Goal: Task Accomplishment & Management: Complete application form

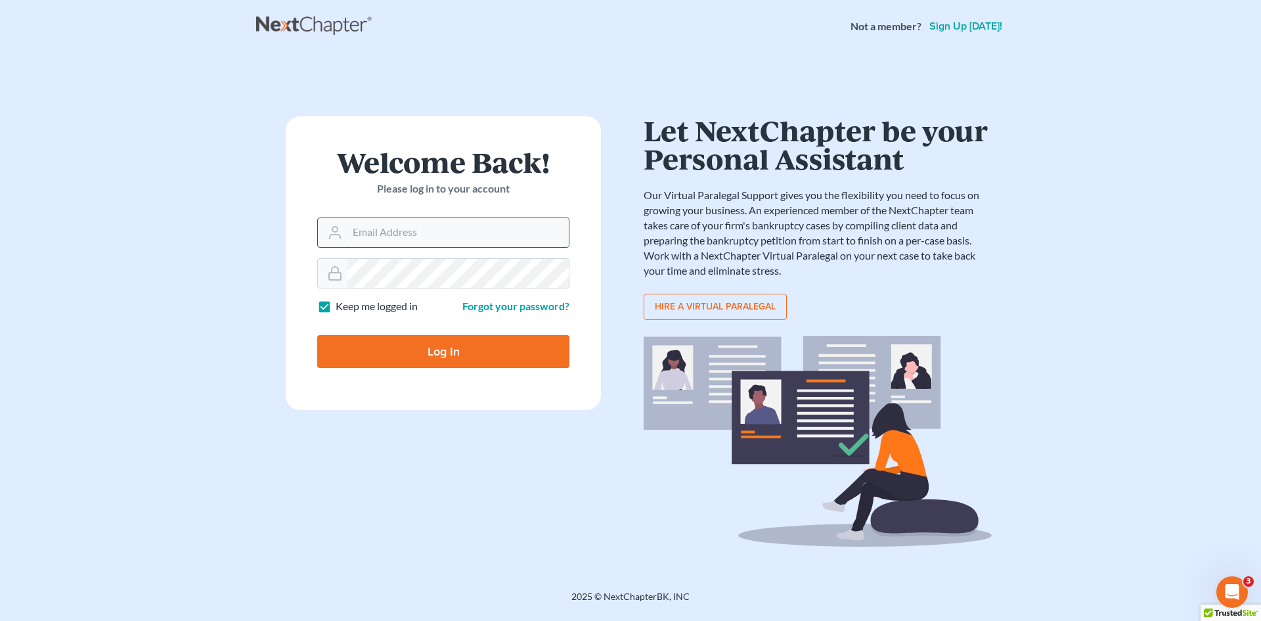
click at [426, 225] on input "Email Address" at bounding box center [457, 232] width 221 height 29
type input "[PERSON_NAME][EMAIL_ADDRESS][DOMAIN_NAME]"
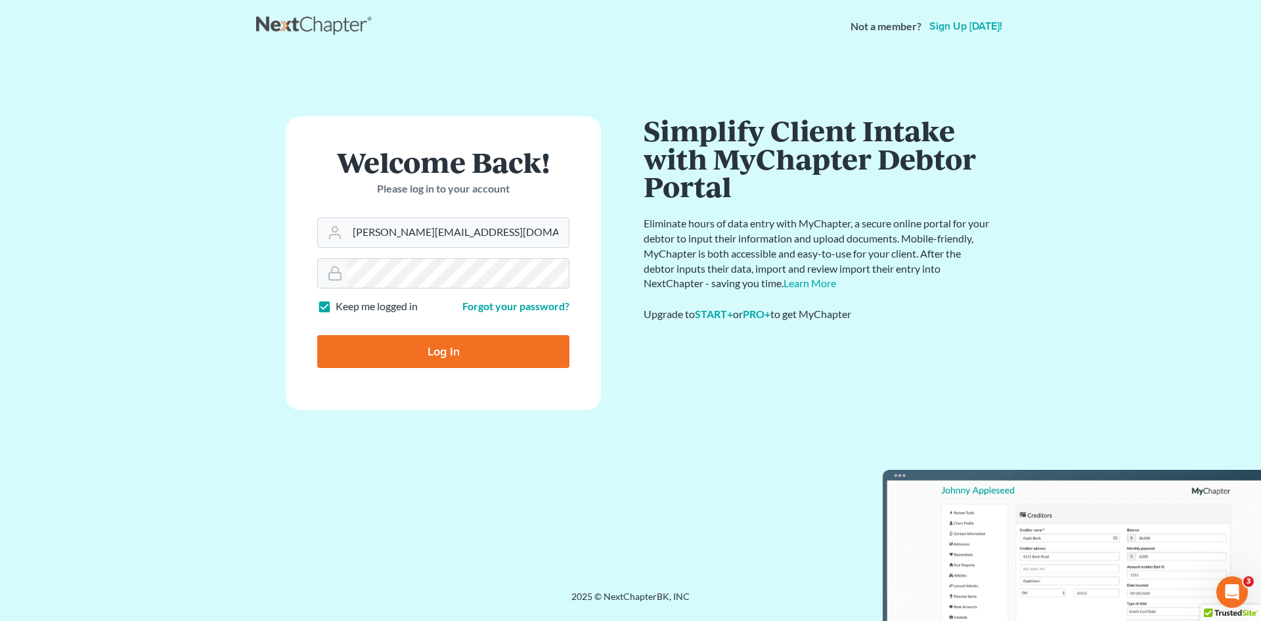
click at [466, 351] on input "Log In" at bounding box center [443, 351] width 252 height 33
type input "Thinking..."
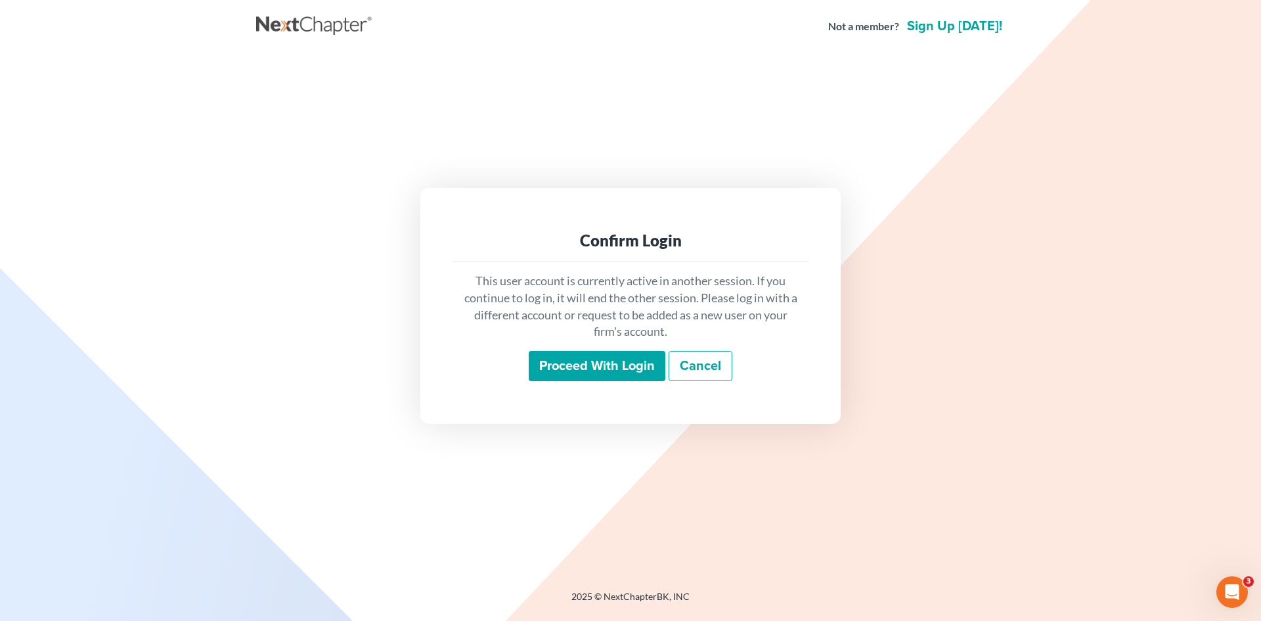
click at [571, 347] on div "This user account is currently active in another session. If you continue to lo…" at bounding box center [630, 326] width 357 height 129
click at [574, 362] on input "Proceed with login" at bounding box center [597, 366] width 137 height 30
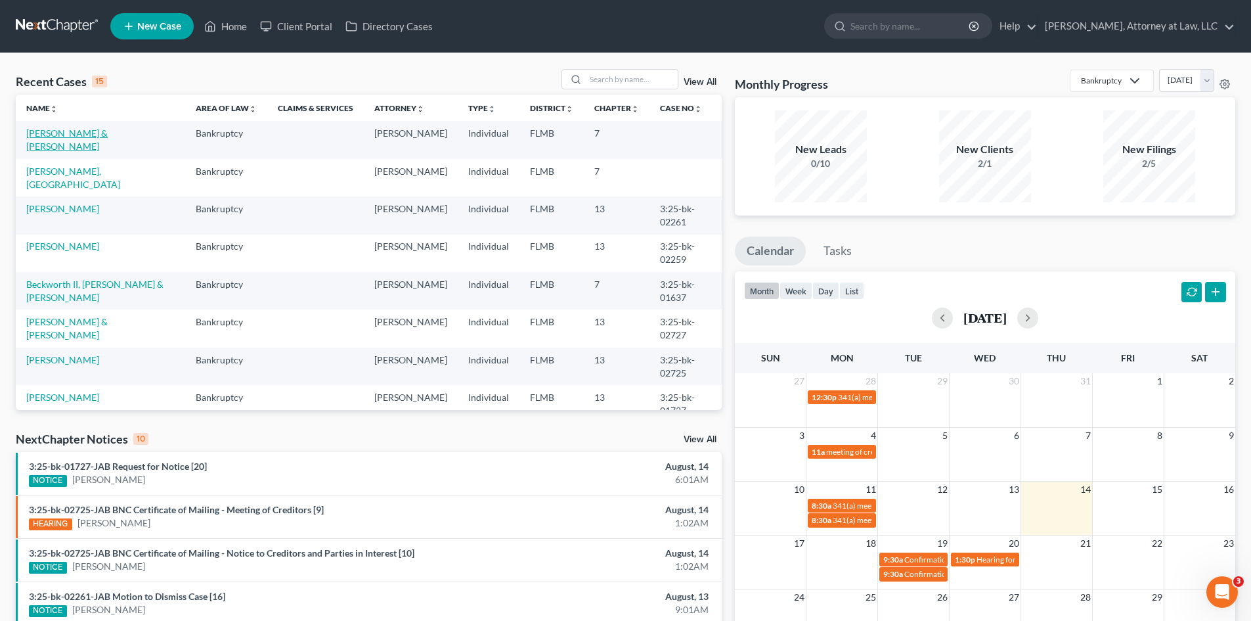
click at [73, 131] on link "[PERSON_NAME] & [PERSON_NAME]" at bounding box center [66, 139] width 81 height 24
select select "10"
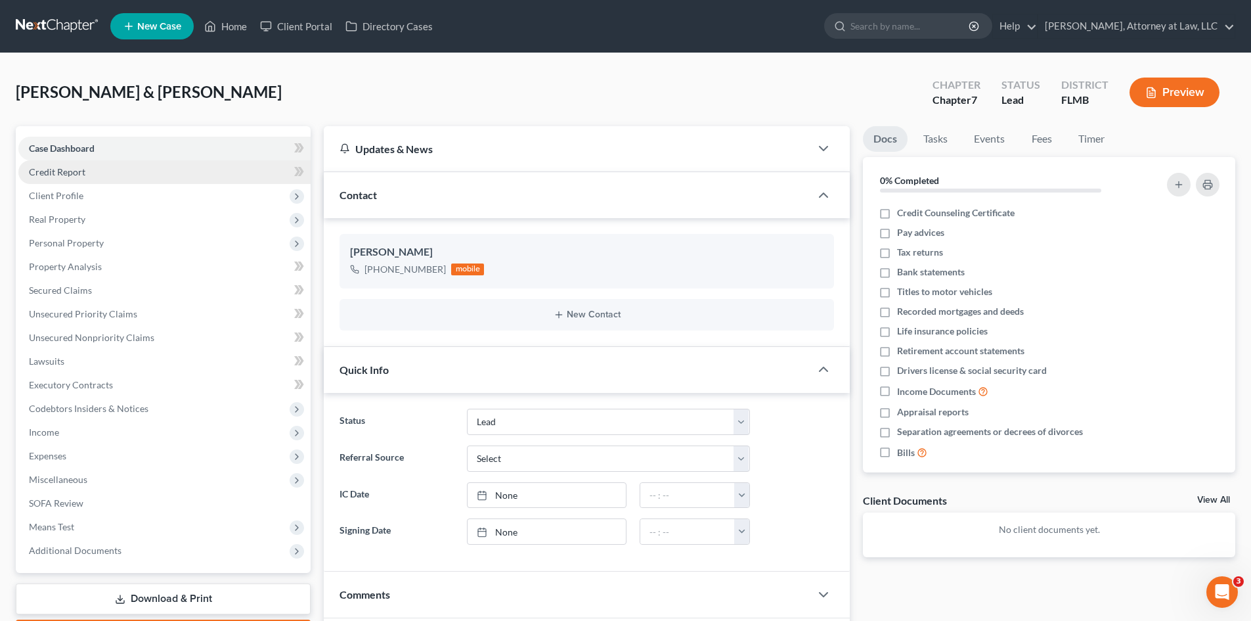
click at [85, 171] on link "Credit Report" at bounding box center [164, 172] width 292 height 24
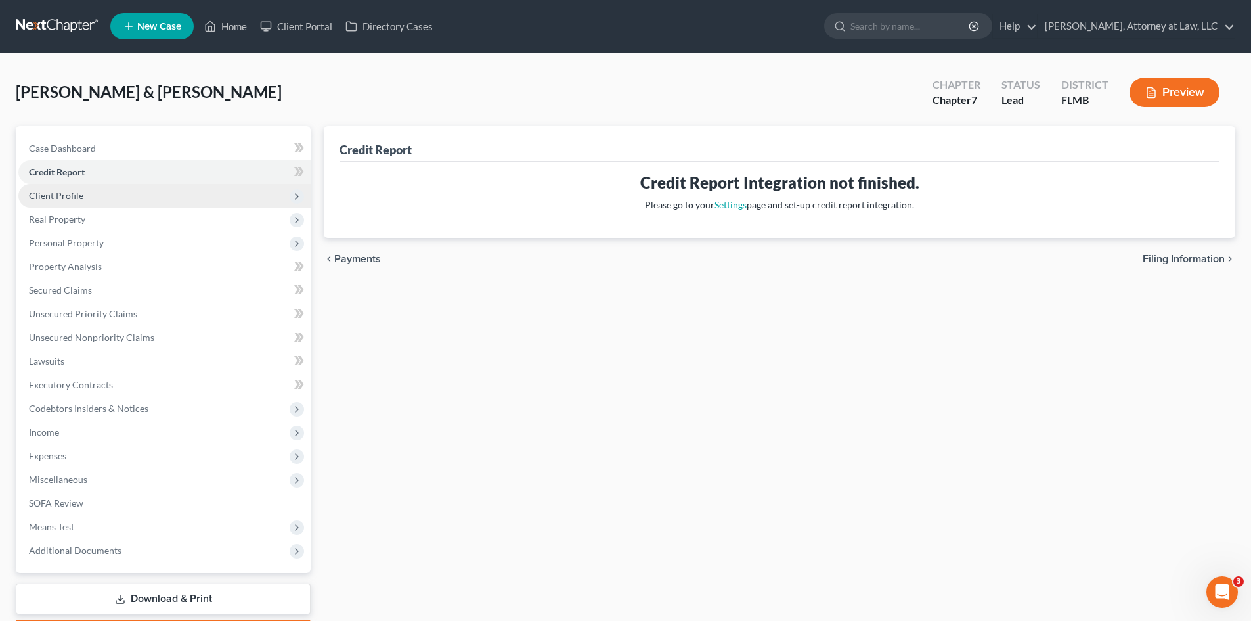
click at [64, 194] on span "Client Profile" at bounding box center [56, 195] width 55 height 11
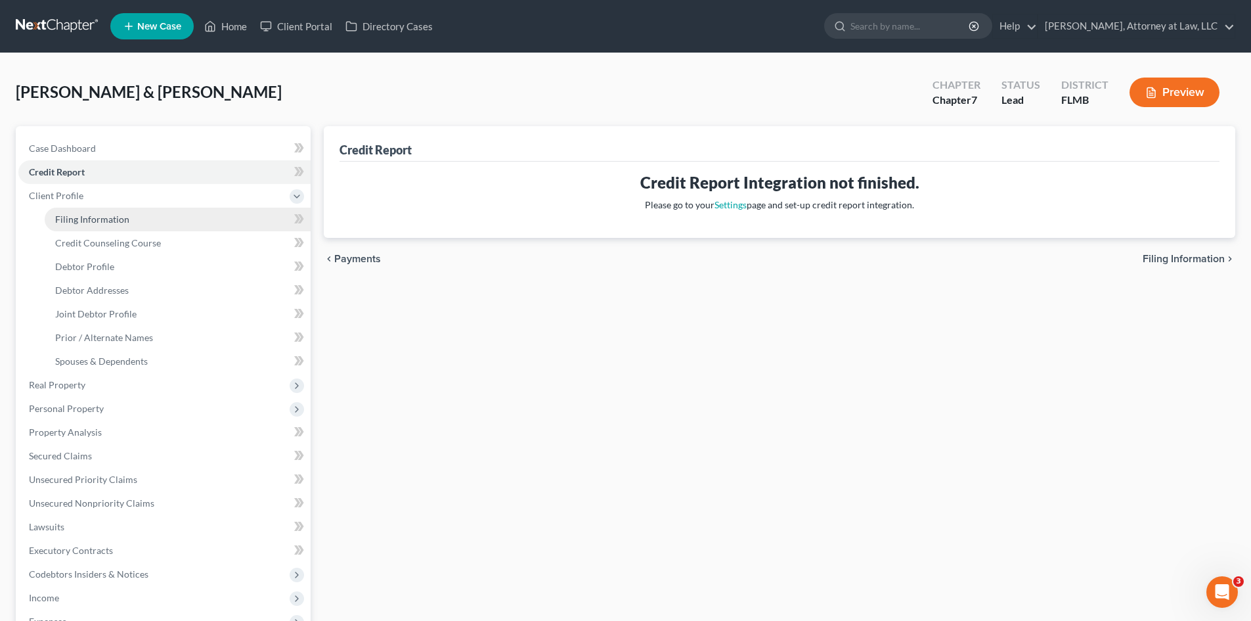
click at [86, 219] on span "Filing Information" at bounding box center [92, 218] width 74 height 11
select select "1"
select select "0"
select select "9"
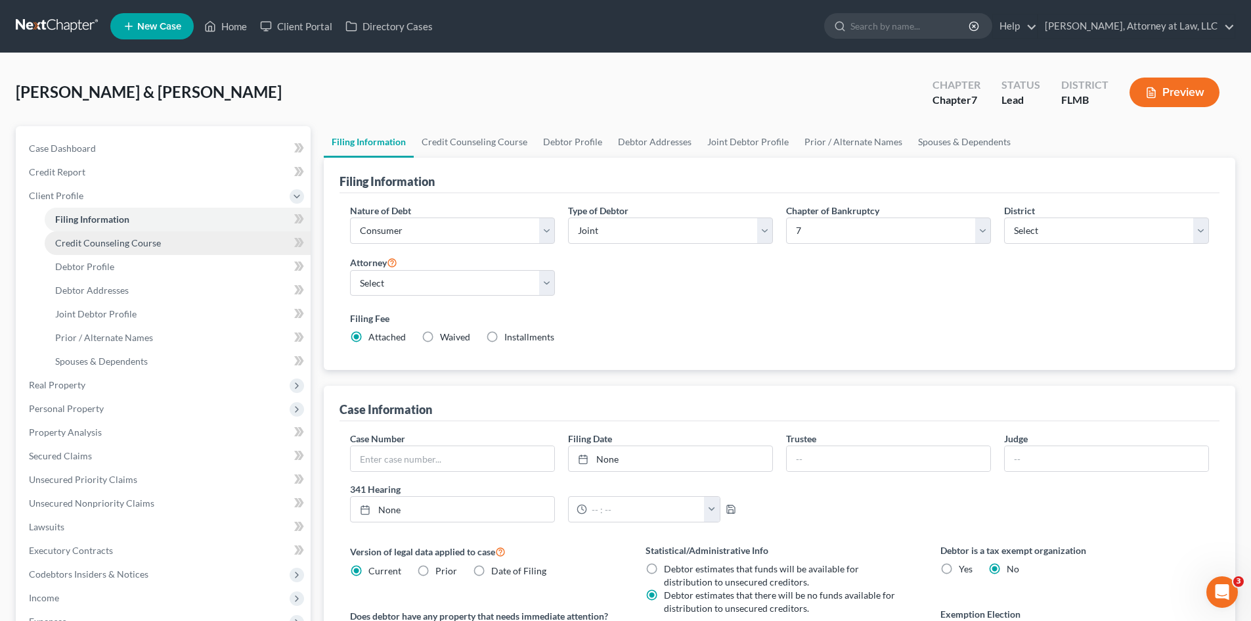
click at [118, 250] on link "Credit Counseling Course" at bounding box center [178, 243] width 266 height 24
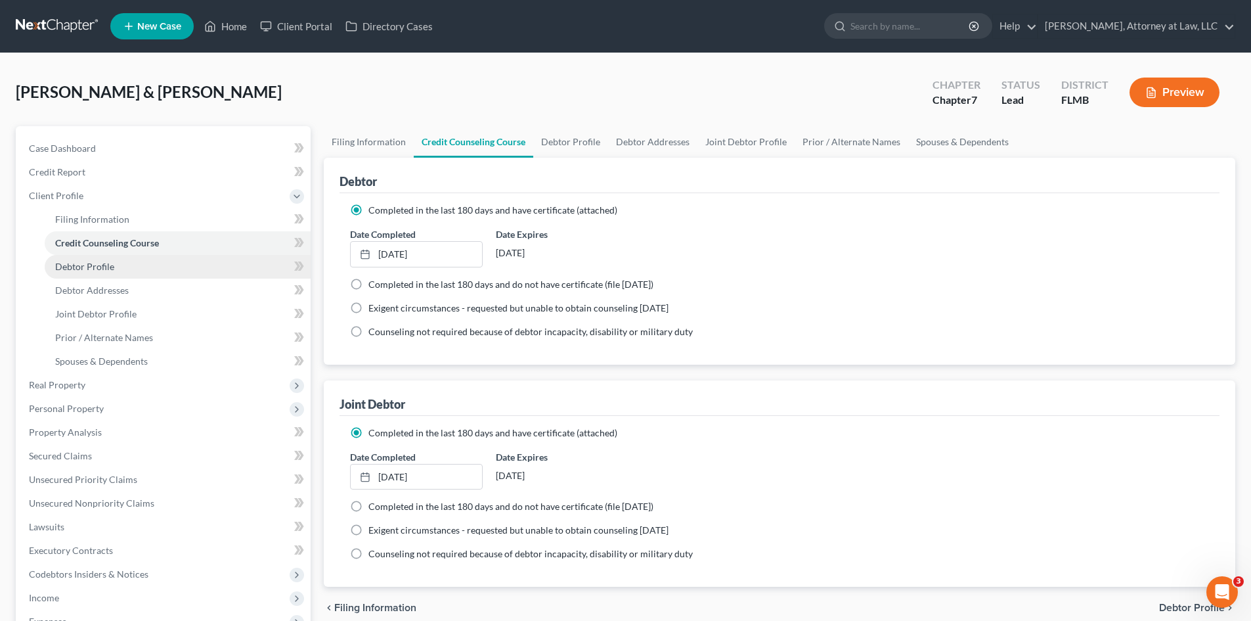
click at [105, 268] on span "Debtor Profile" at bounding box center [84, 266] width 59 height 11
select select "1"
select select "3"
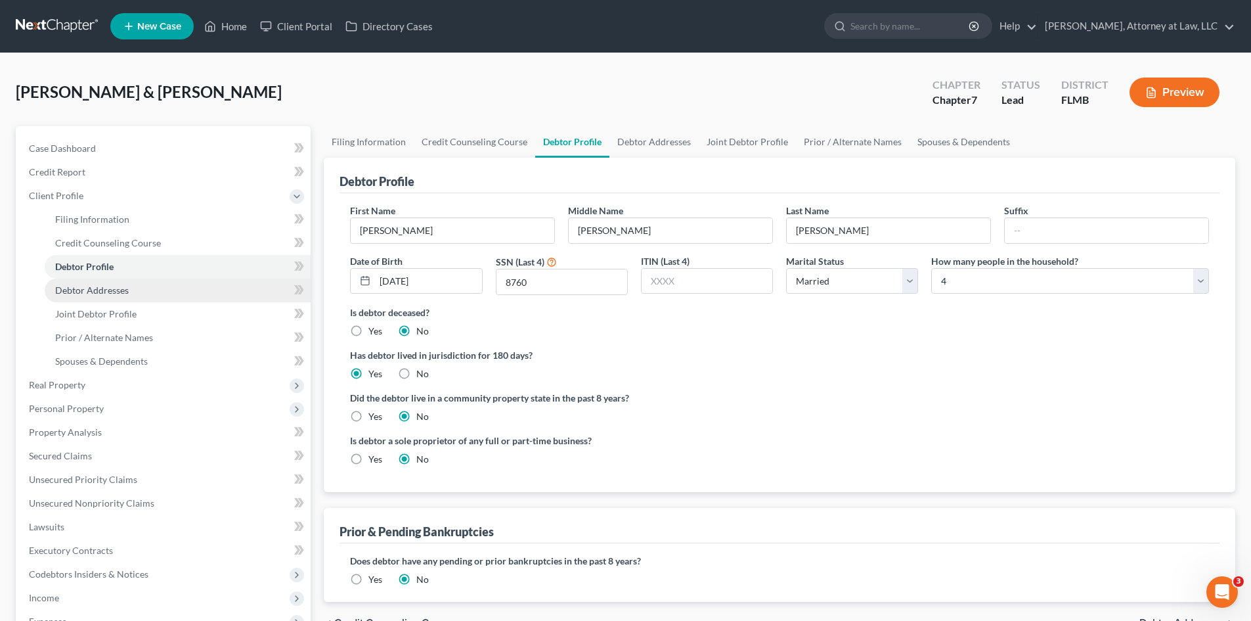
click at [106, 288] on span "Debtor Addresses" at bounding box center [92, 289] width 74 height 11
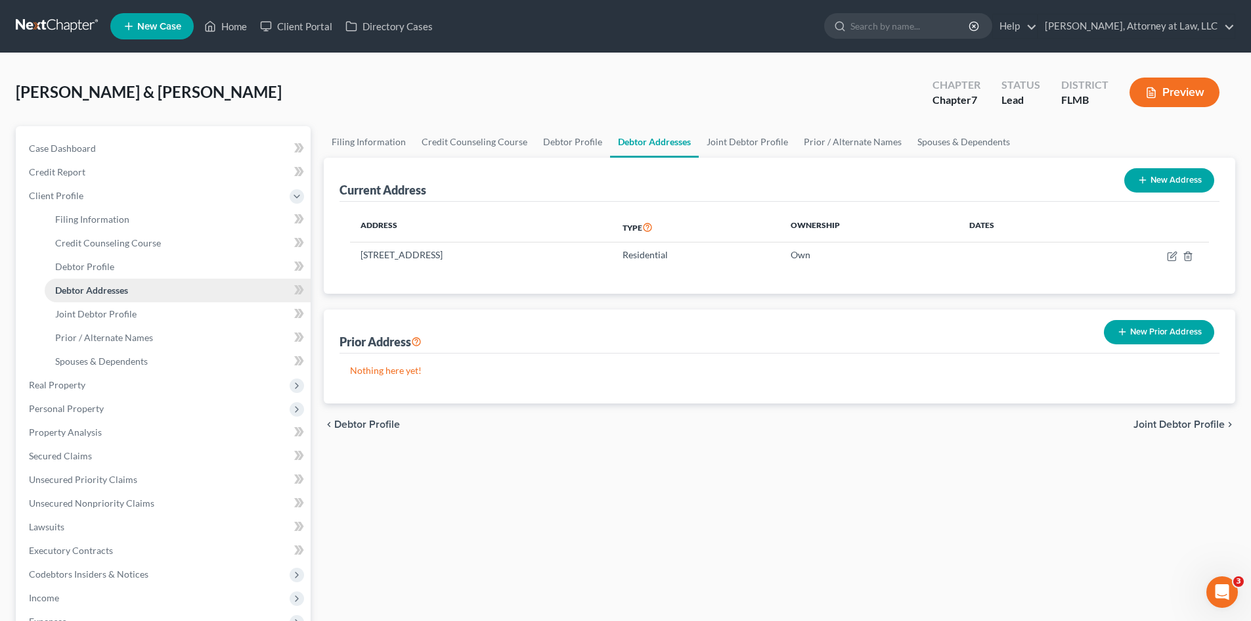
click at [105, 286] on span "Debtor Addresses" at bounding box center [91, 289] width 73 height 11
click at [91, 267] on span "Debtor Profile" at bounding box center [84, 266] width 59 height 11
select select "1"
select select "3"
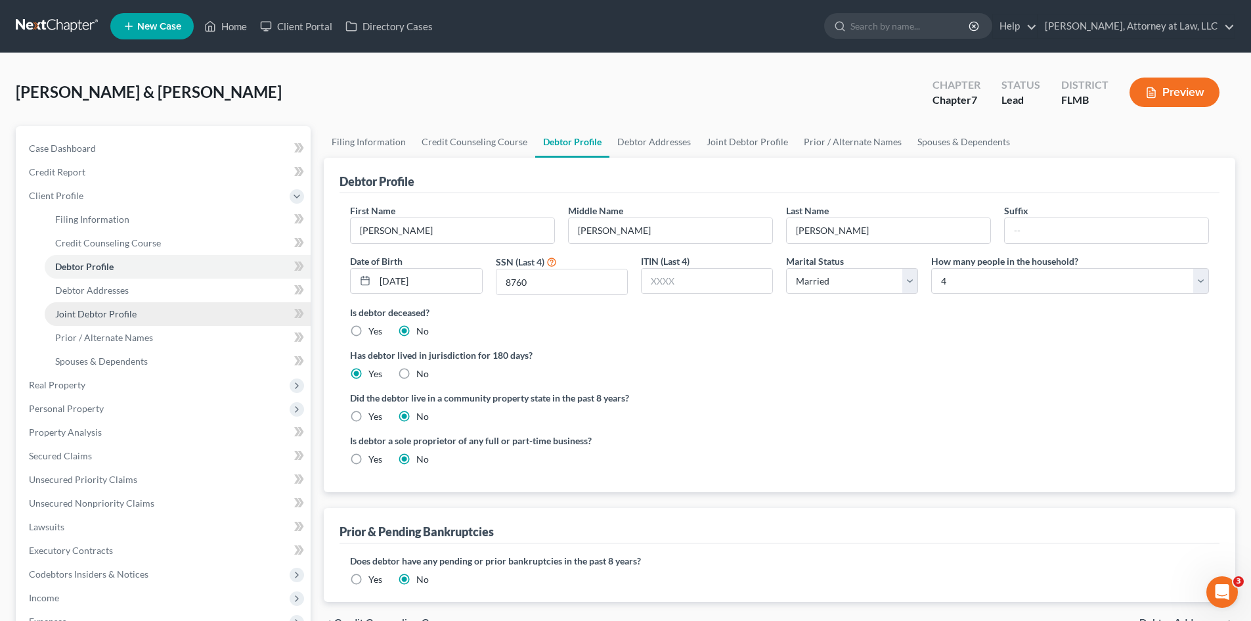
click at [107, 313] on span "Joint Debtor Profile" at bounding box center [95, 313] width 81 height 11
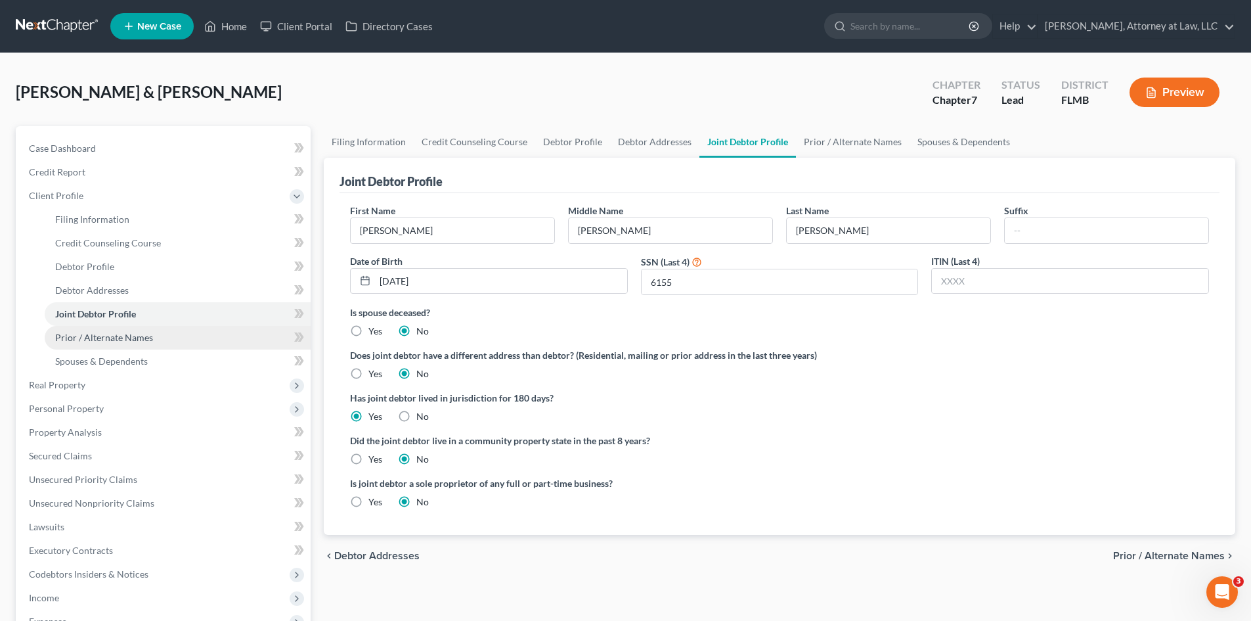
click at [124, 338] on span "Prior / Alternate Names" at bounding box center [104, 337] width 98 height 11
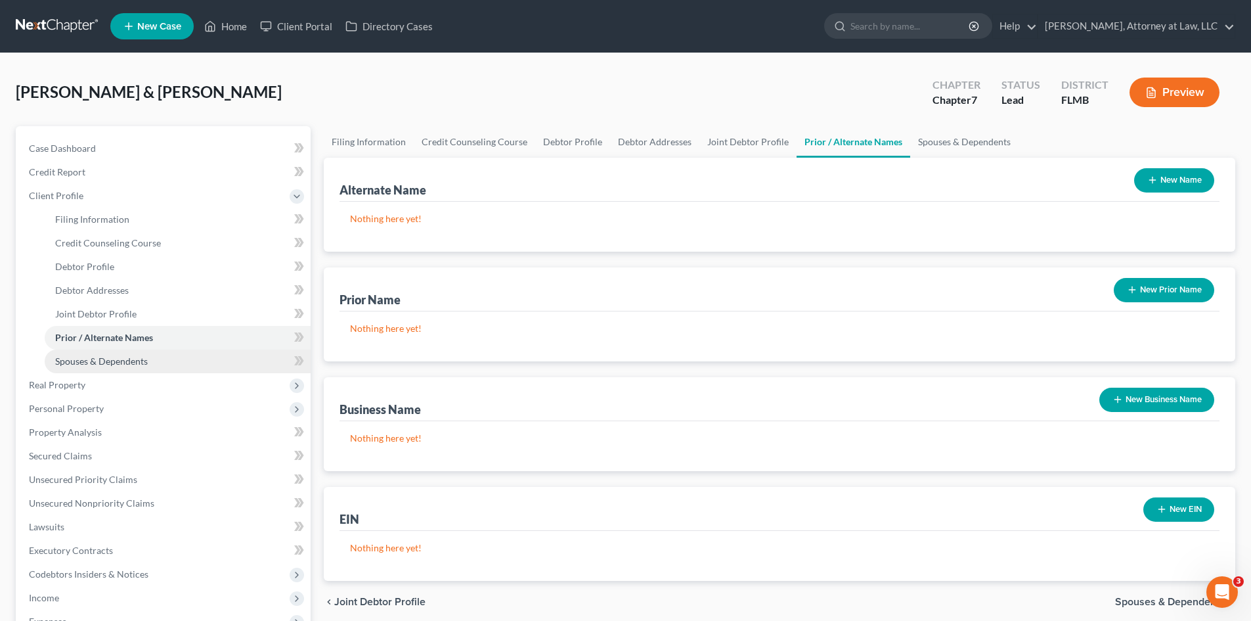
click at [141, 365] on span "Spouses & Dependents" at bounding box center [101, 360] width 93 height 11
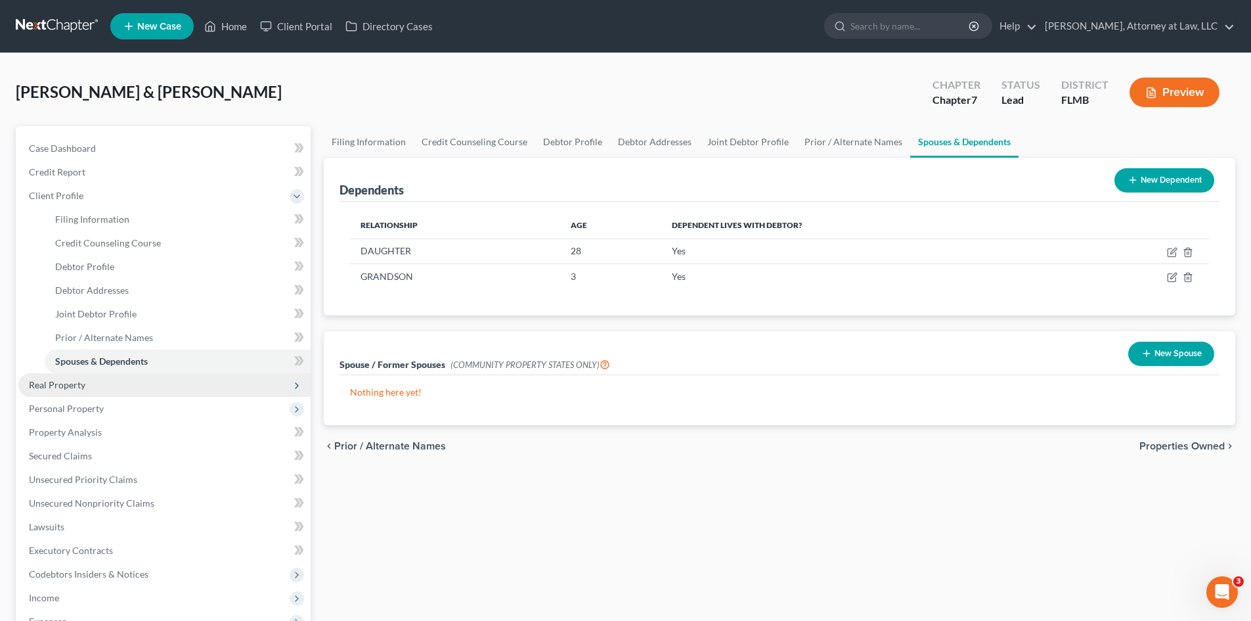
click at [55, 387] on span "Real Property" at bounding box center [57, 384] width 56 height 11
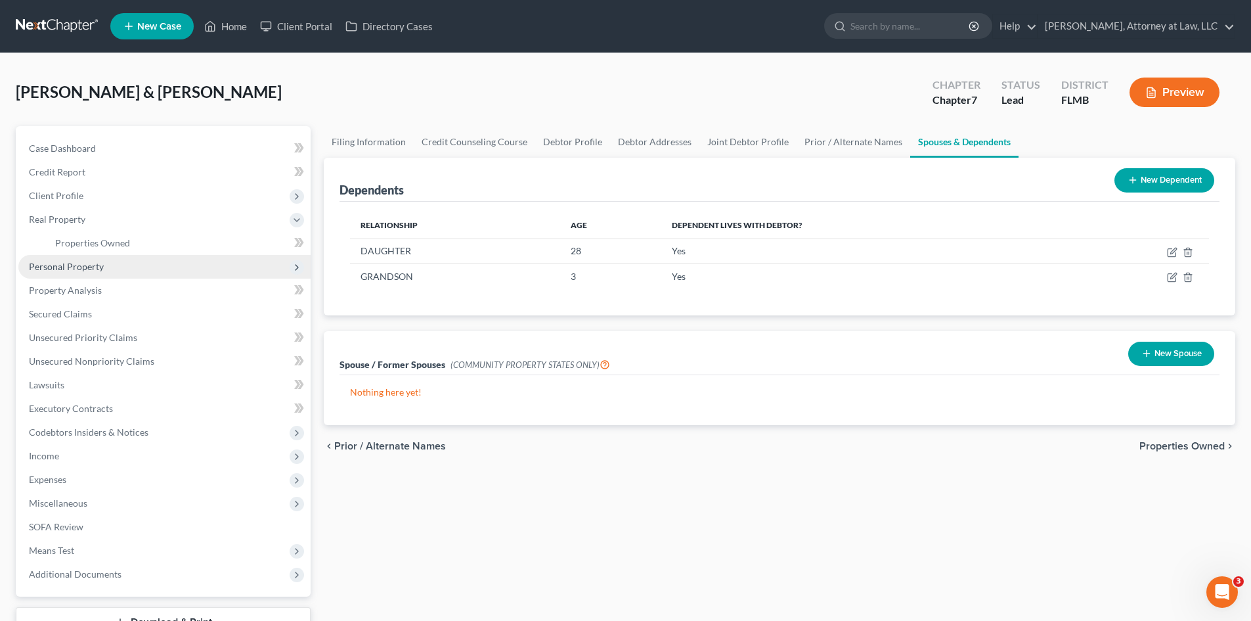
click at [84, 265] on span "Personal Property" at bounding box center [66, 266] width 75 height 11
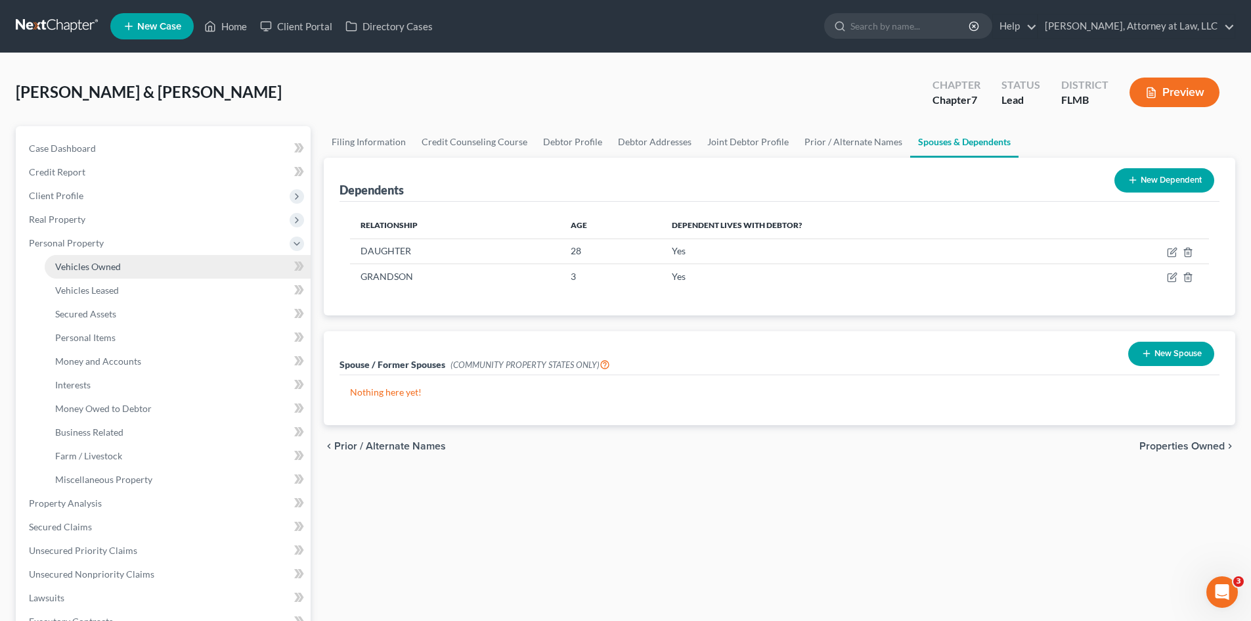
click at [107, 271] on span "Vehicles Owned" at bounding box center [88, 266] width 66 height 11
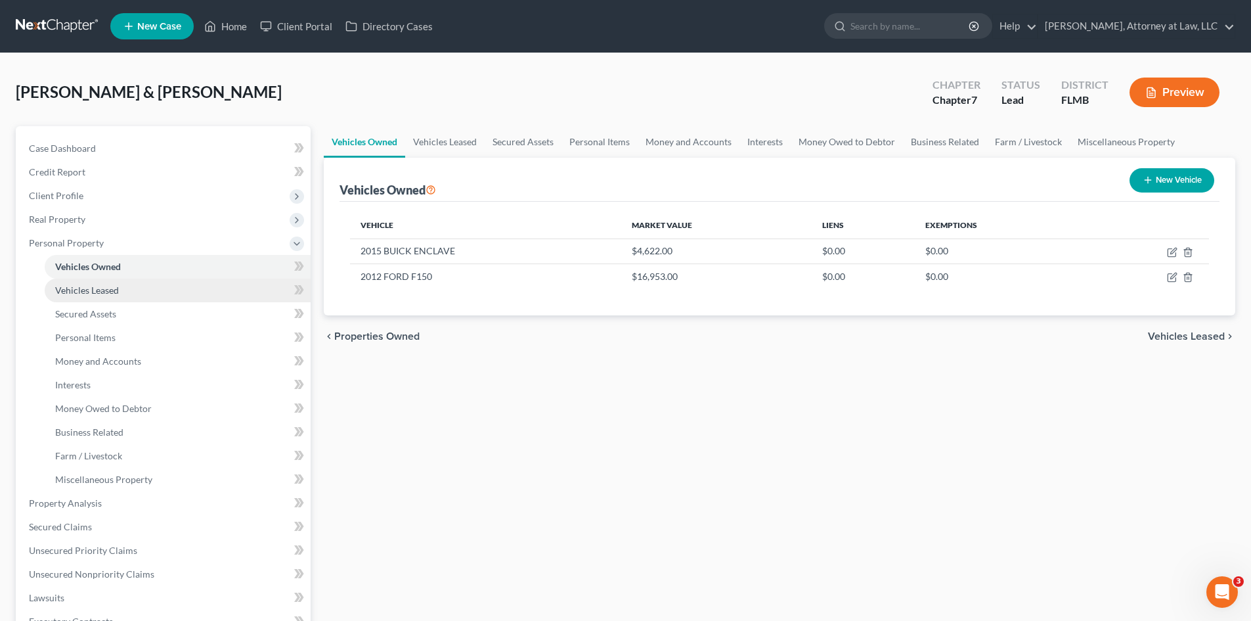
click at [104, 293] on span "Vehicles Leased" at bounding box center [87, 289] width 64 height 11
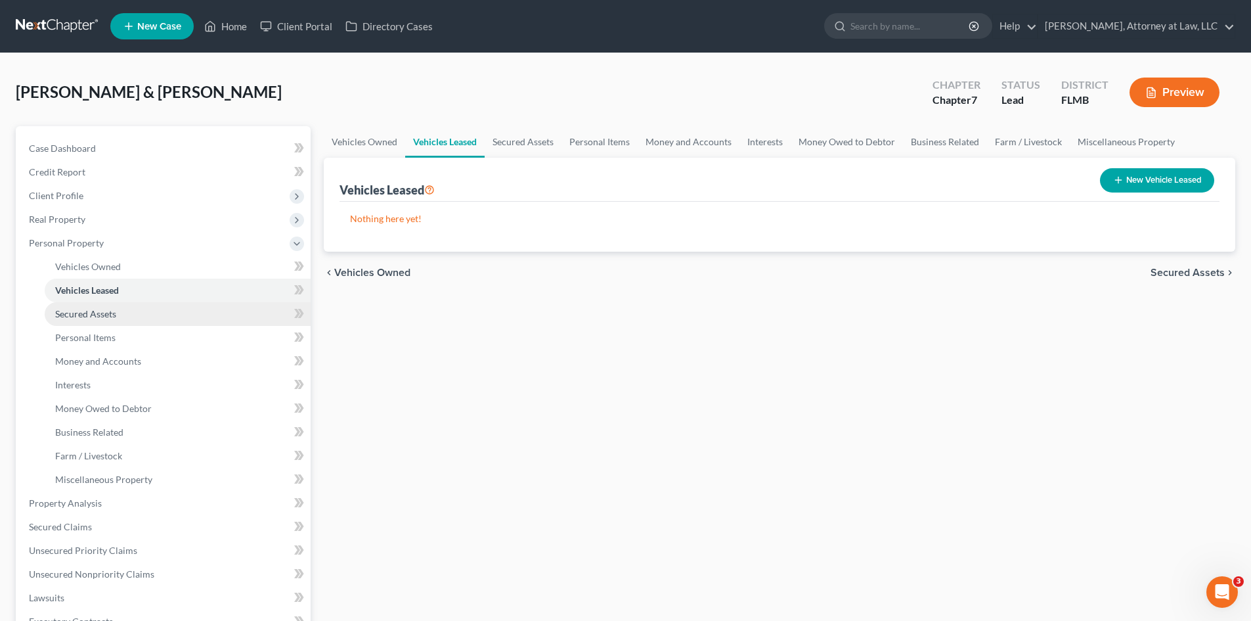
click at [101, 313] on span "Secured Assets" at bounding box center [85, 313] width 61 height 11
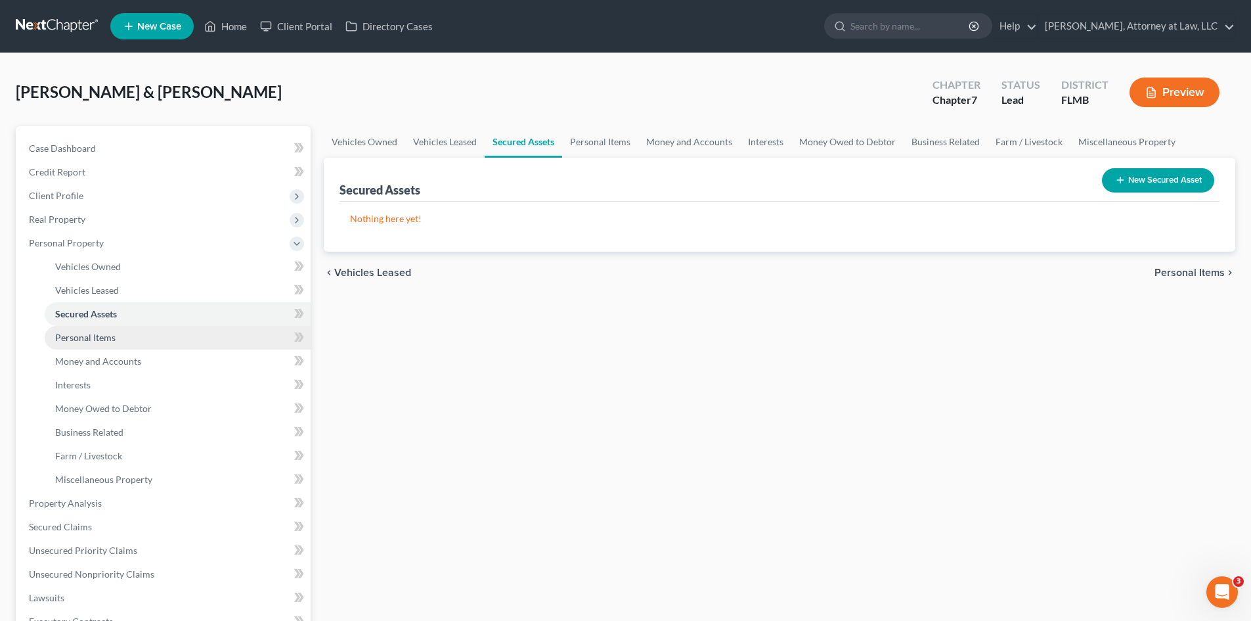
click at [95, 340] on span "Personal Items" at bounding box center [85, 337] width 60 height 11
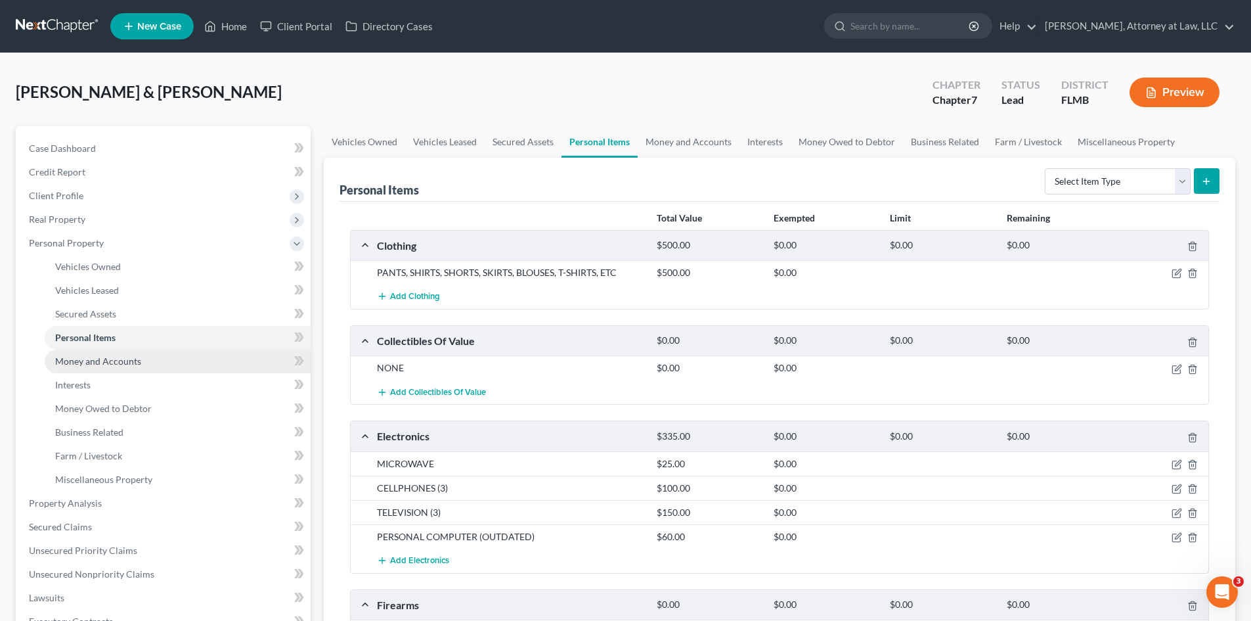
click at [112, 360] on span "Money and Accounts" at bounding box center [98, 360] width 86 height 11
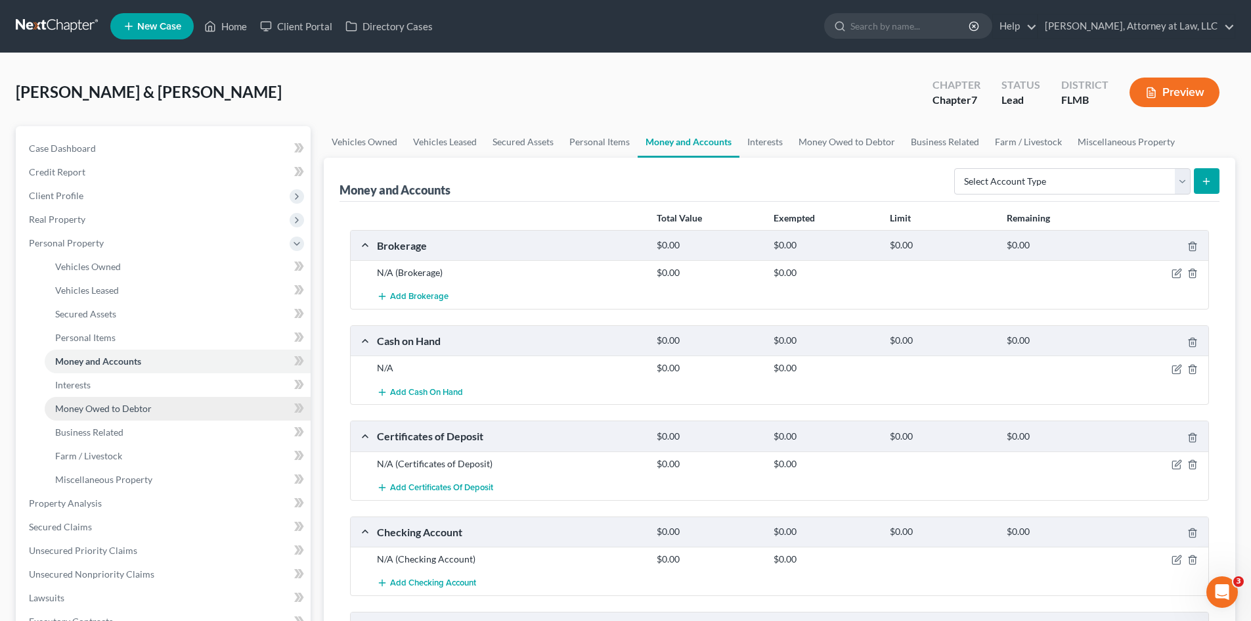
click at [114, 410] on span "Money Owed to Debtor" at bounding box center [103, 408] width 97 height 11
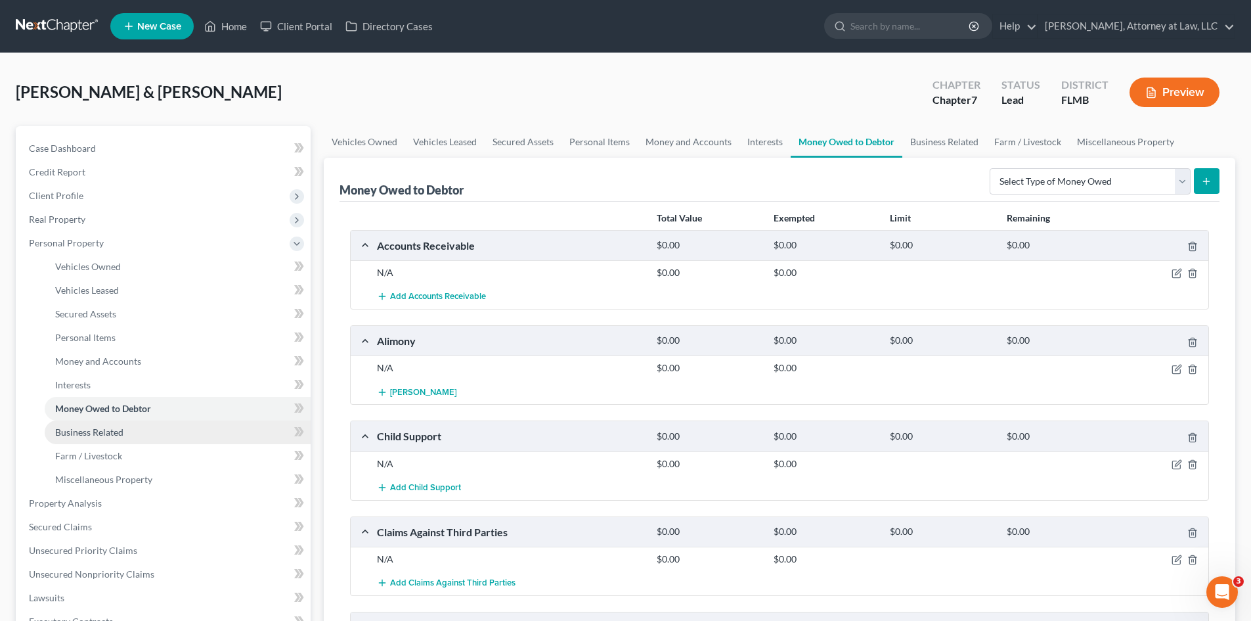
click at [107, 435] on span "Business Related" at bounding box center [89, 431] width 68 height 11
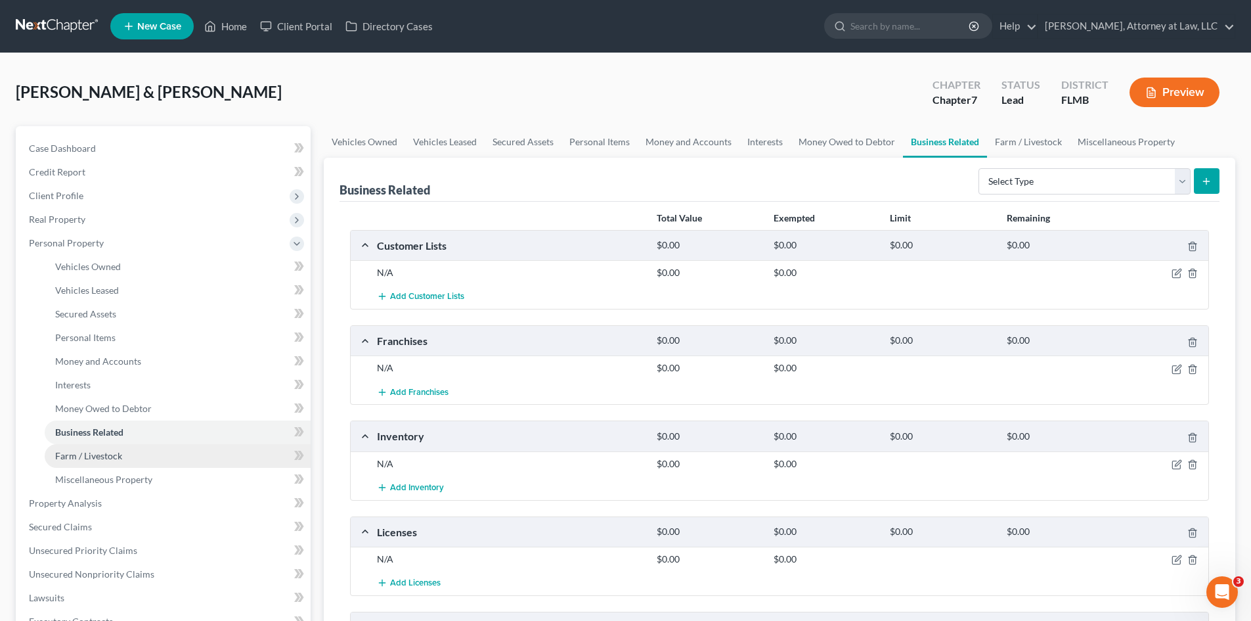
click at [107, 456] on span "Farm / Livestock" at bounding box center [88, 455] width 67 height 11
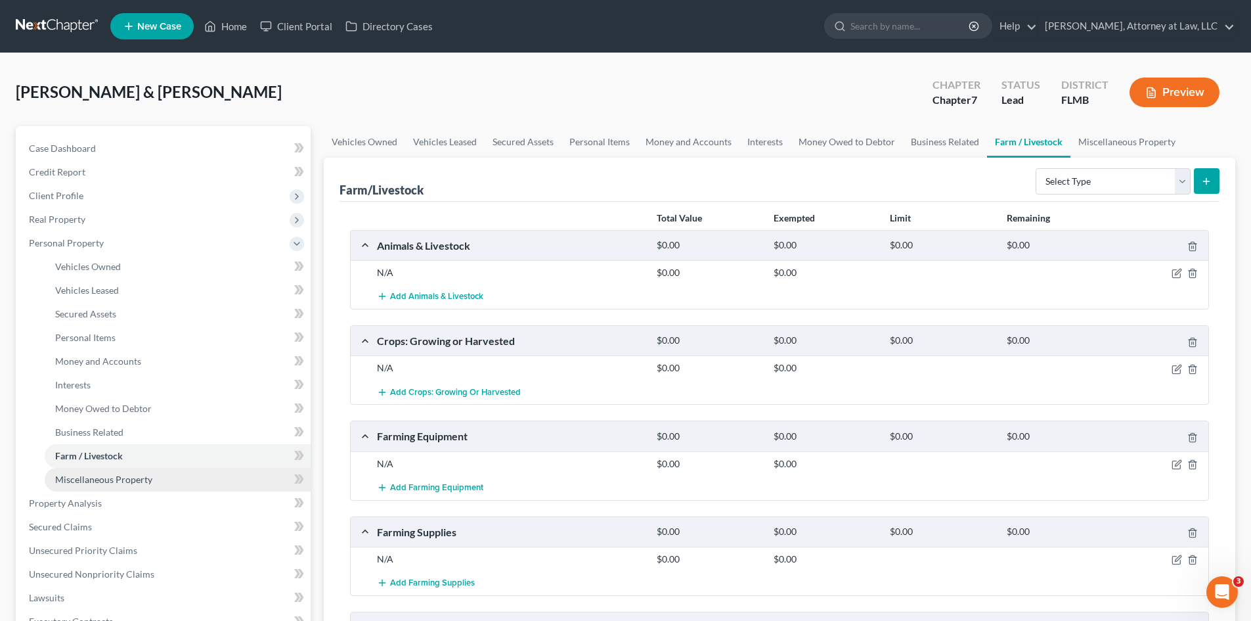
click at [123, 476] on span "Miscellaneous Property" at bounding box center [103, 478] width 97 height 11
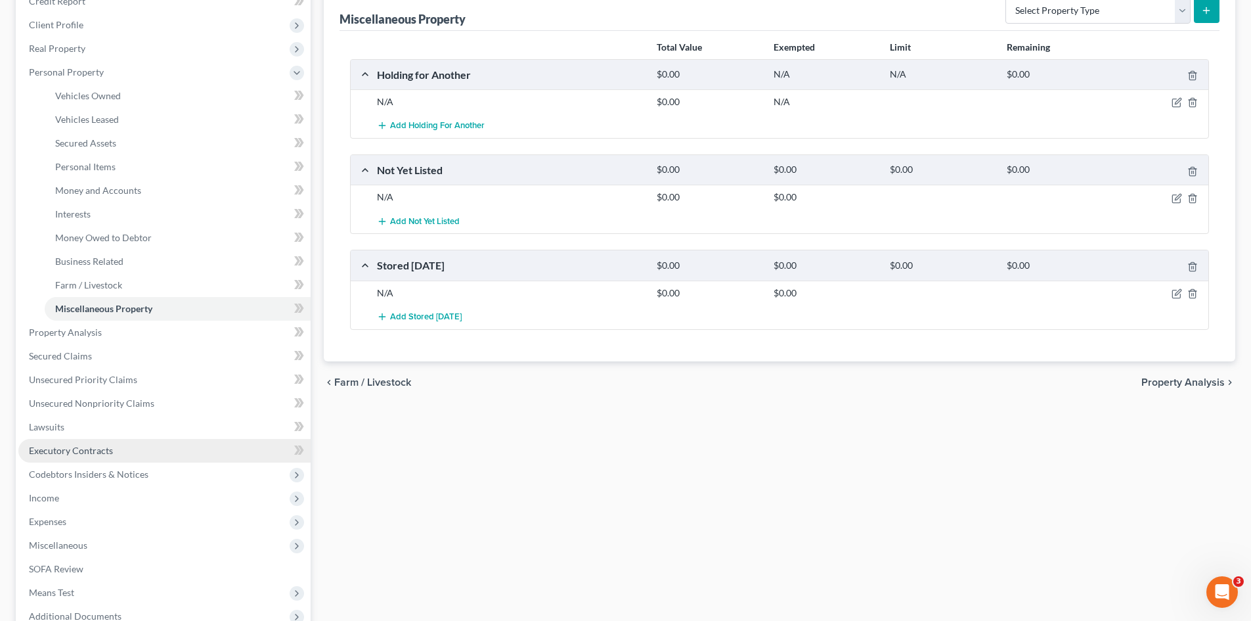
scroll to position [197, 0]
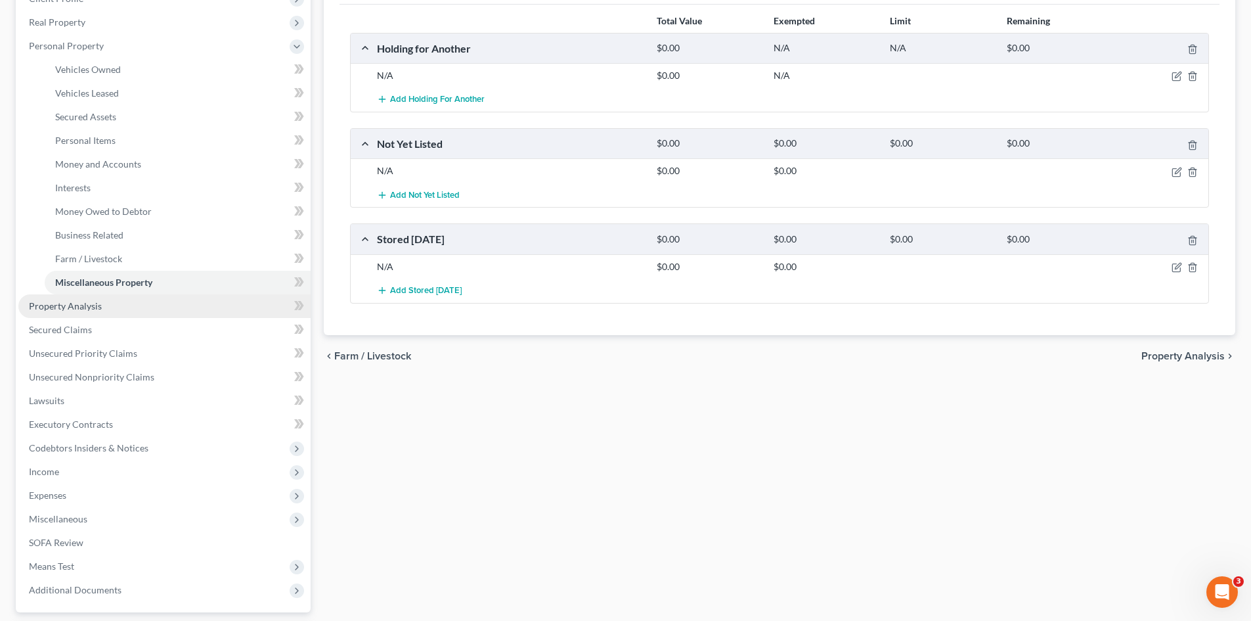
click at [87, 306] on span "Property Analysis" at bounding box center [65, 305] width 73 height 11
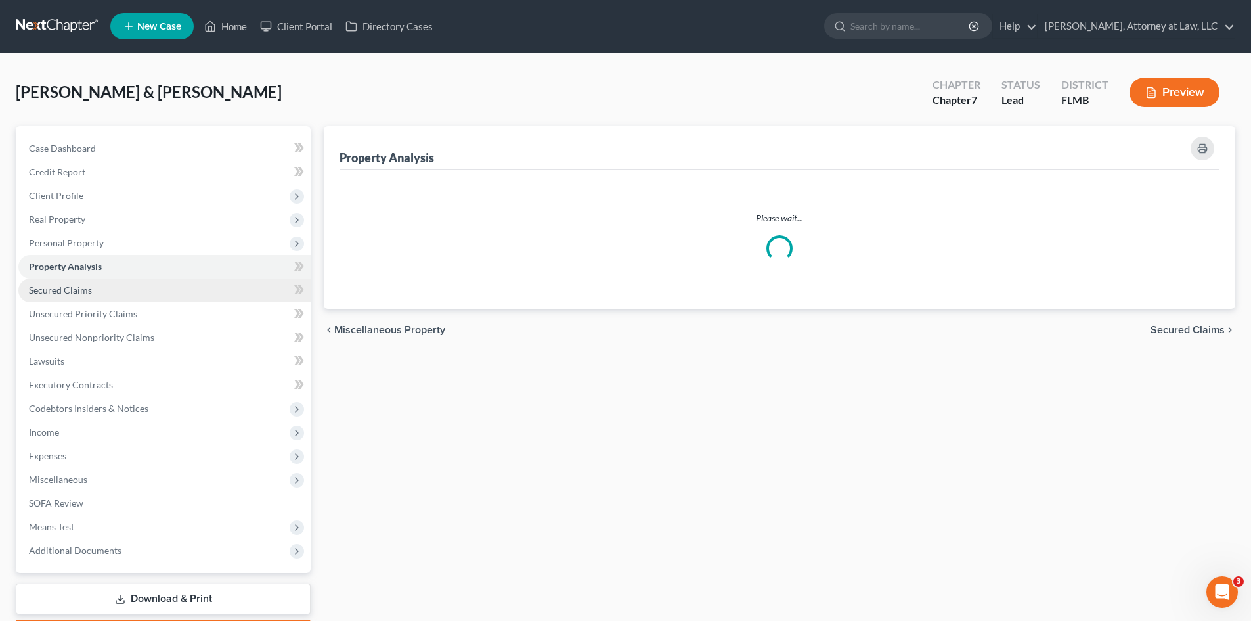
click at [70, 294] on span "Secured Claims" at bounding box center [60, 289] width 63 height 11
